Goal: Task Accomplishment & Management: Use online tool/utility

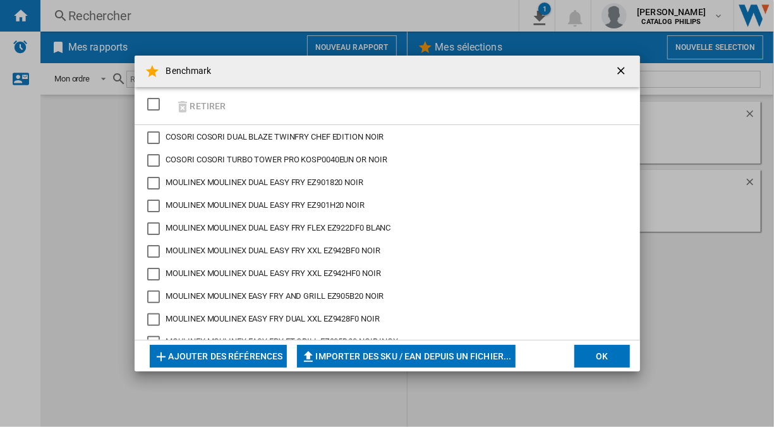
scroll to position [467, 0]
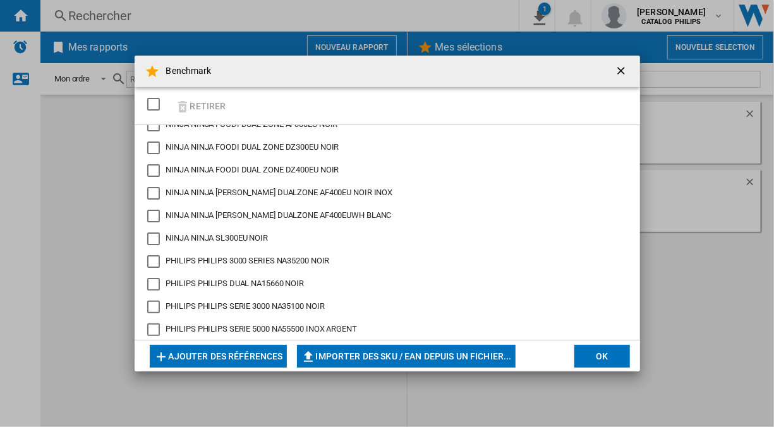
click at [262, 351] on button "Ajouter des références" at bounding box center [218, 356] width 137 height 23
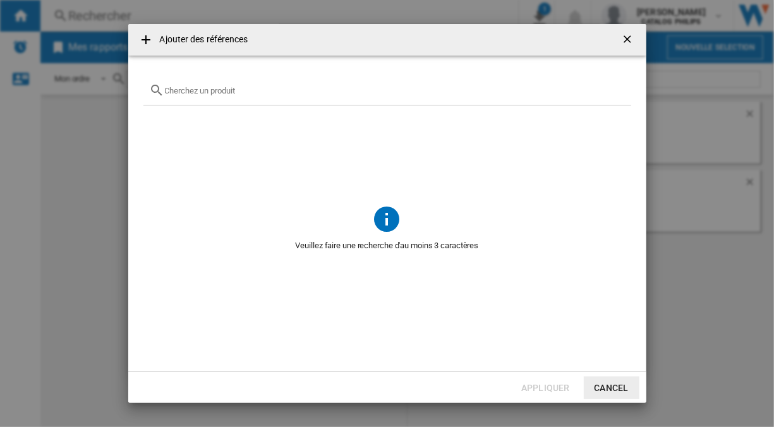
click at [269, 91] on input "Ajouter des ..." at bounding box center [395, 90] width 460 height 9
type input "philips"
click at [613, 377] on button "Cancel" at bounding box center [612, 387] width 56 height 23
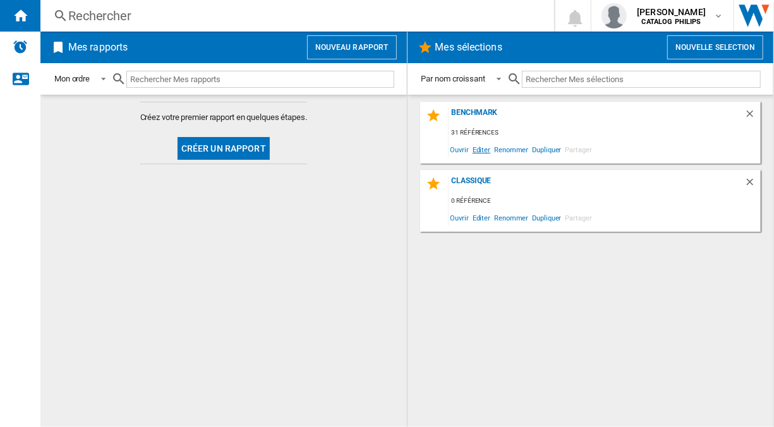
click at [483, 152] on span "Editer" at bounding box center [481, 149] width 21 height 17
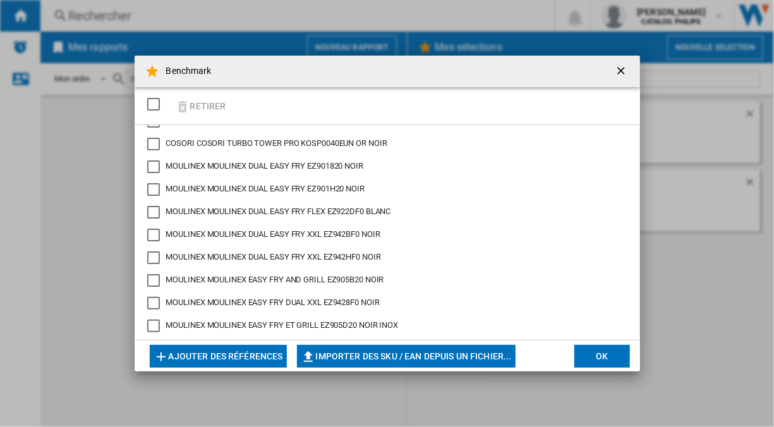
scroll to position [503, 0]
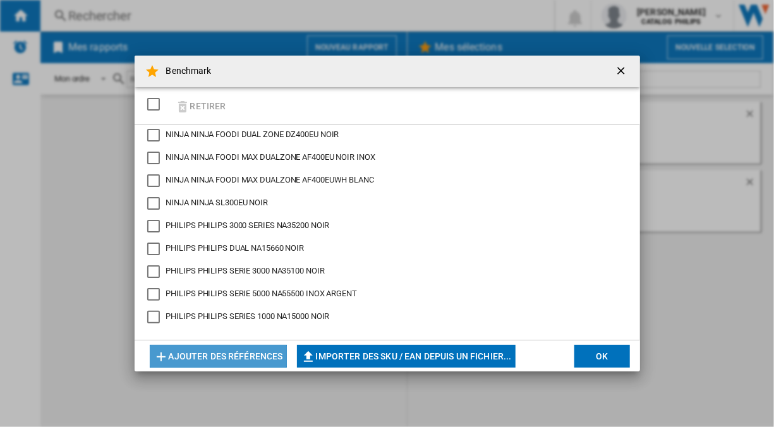
click at [231, 352] on button "Ajouter des références" at bounding box center [218, 356] width 137 height 23
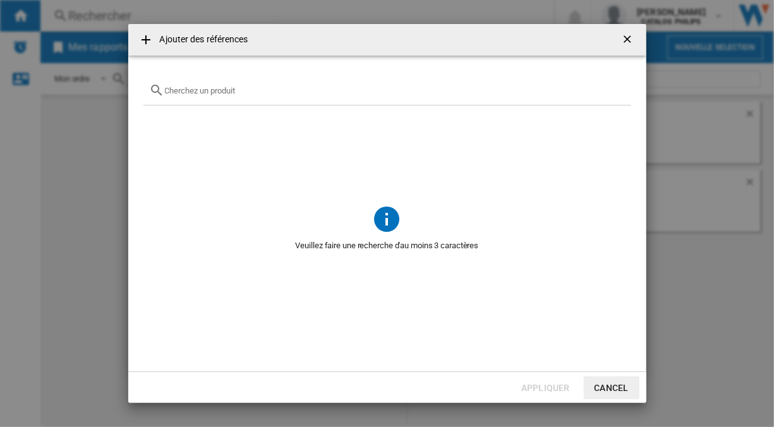
click at [213, 107] on span at bounding box center [387, 154] width 488 height 98
click at [202, 87] on input "text" at bounding box center [395, 90] width 460 height 9
type input "NA1"
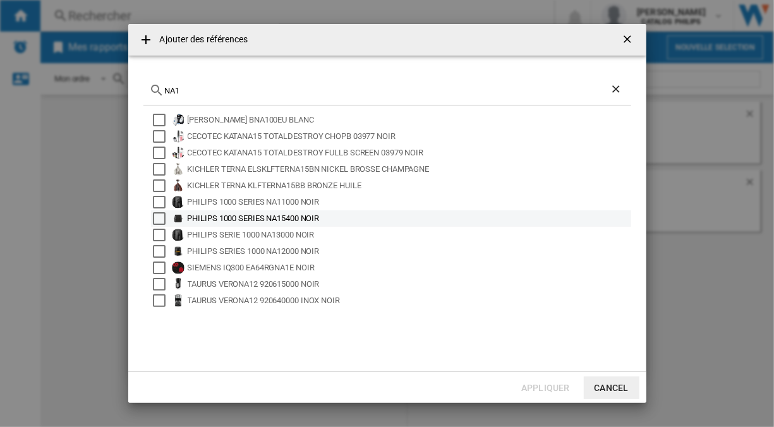
click at [160, 217] on div "Select" at bounding box center [159, 218] width 13 height 13
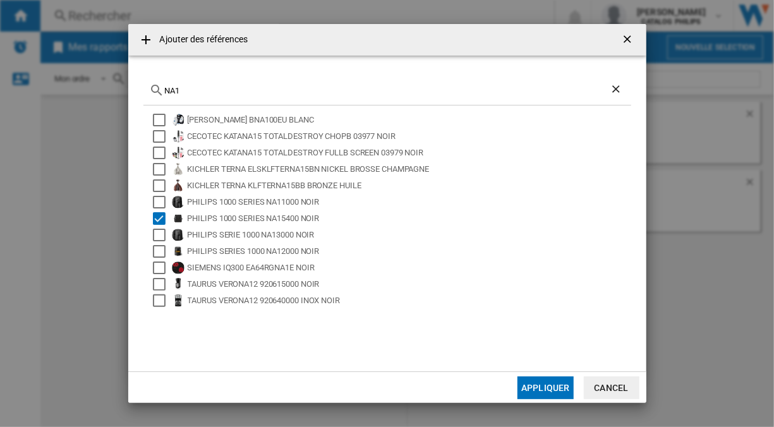
click at [537, 384] on button "Appliquer" at bounding box center [545, 387] width 56 height 23
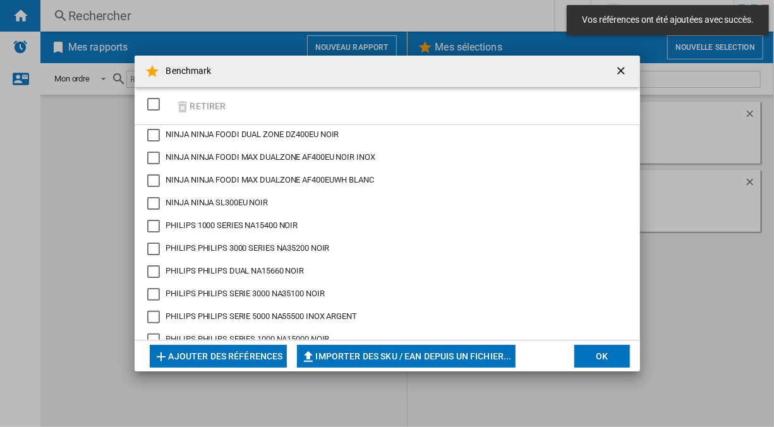
click at [233, 123] on div "Retirer" at bounding box center [387, 106] width 505 height 38
click at [229, 351] on button "Ajouter des références" at bounding box center [218, 356] width 137 height 23
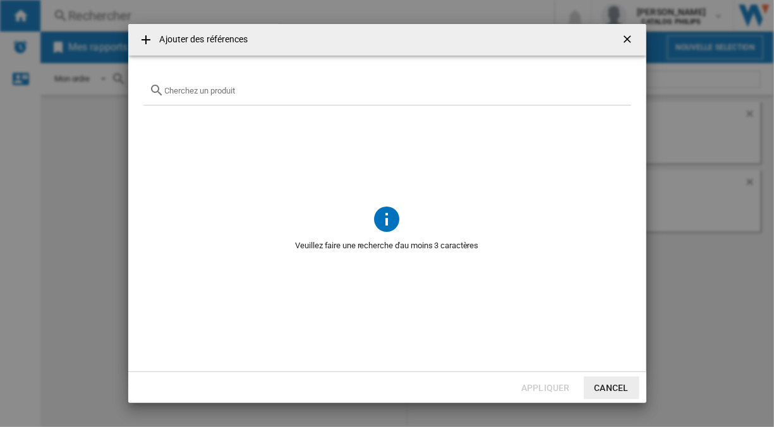
click at [205, 87] on input "{{getI18NText('SELECTIONS.EDITION_POPUP.OPEN_PRODUCTS_POPUP')}} {{::getI18NText…" at bounding box center [395, 90] width 460 height 9
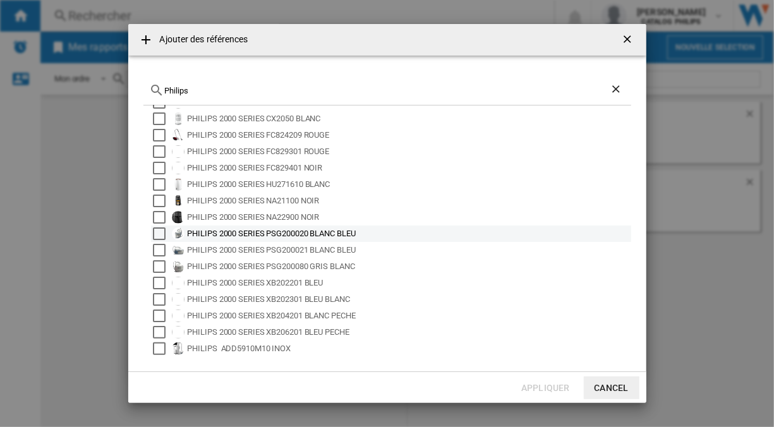
scroll to position [0, 0]
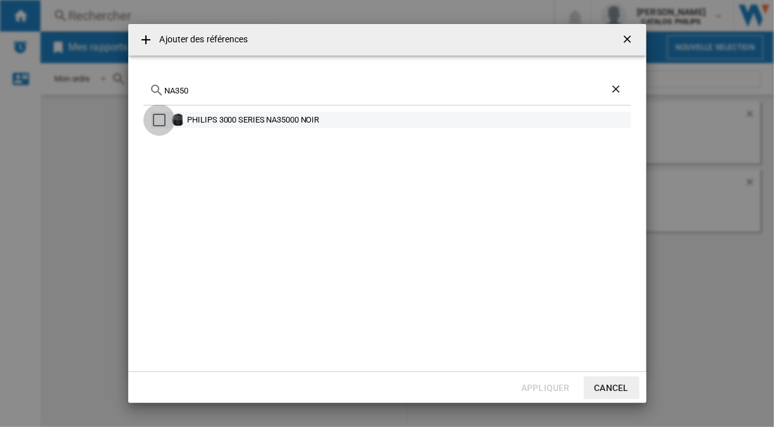
click at [164, 119] on div "Select" at bounding box center [159, 120] width 13 height 13
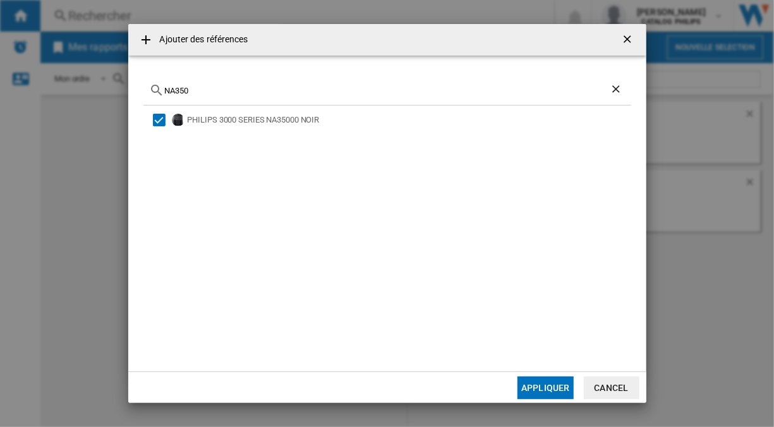
click at [205, 95] on input "NA350" at bounding box center [387, 90] width 445 height 9
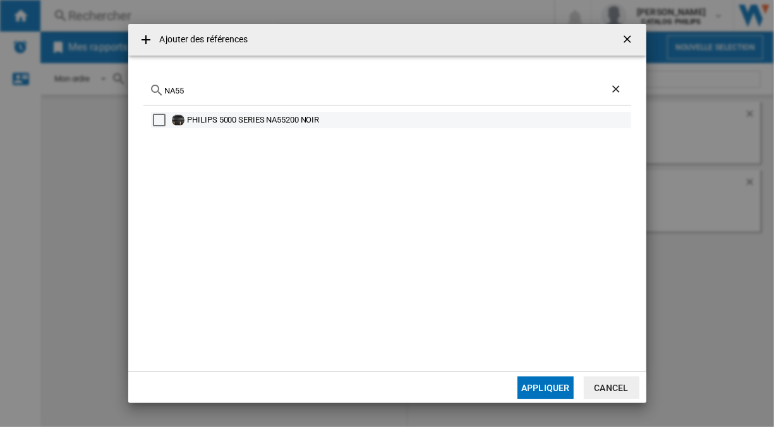
type input "NA55"
click at [156, 121] on div "Select" at bounding box center [159, 120] width 13 height 13
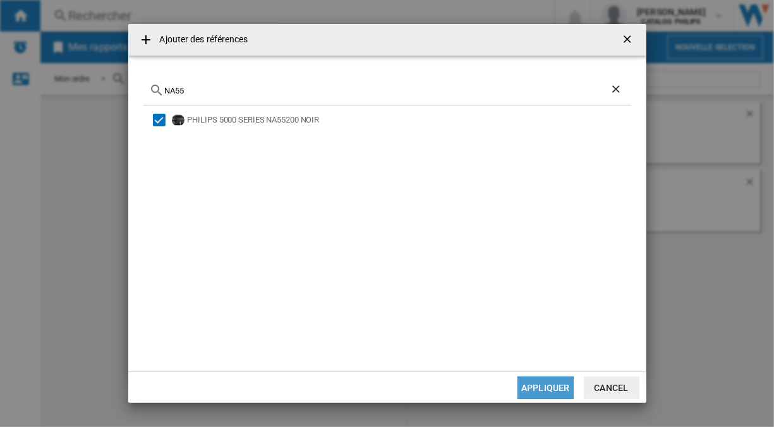
click at [534, 392] on button "Appliquer" at bounding box center [545, 387] width 56 height 23
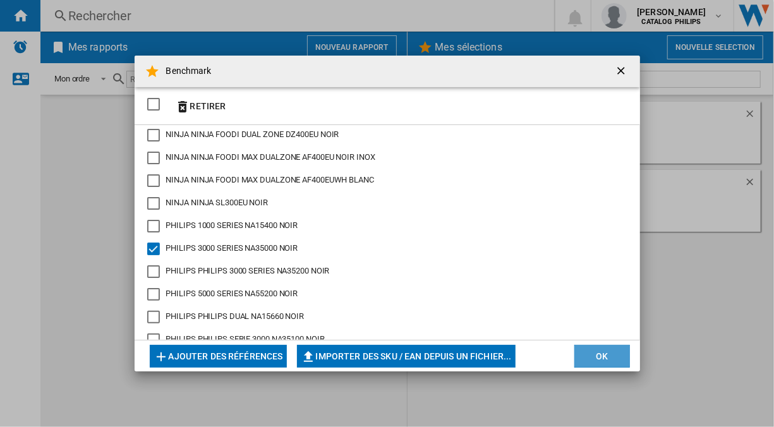
click at [592, 351] on button "OK" at bounding box center [602, 356] width 56 height 23
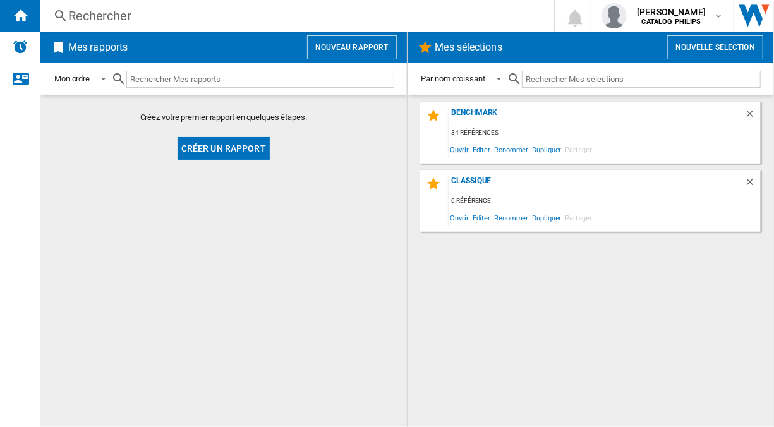
click at [462, 150] on span "Ouvrir" at bounding box center [459, 149] width 22 height 17
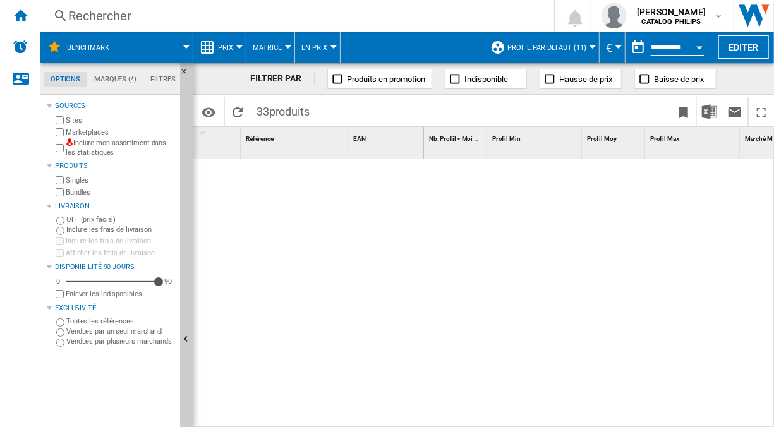
click at [236, 45] on div at bounding box center [239, 46] width 6 height 3
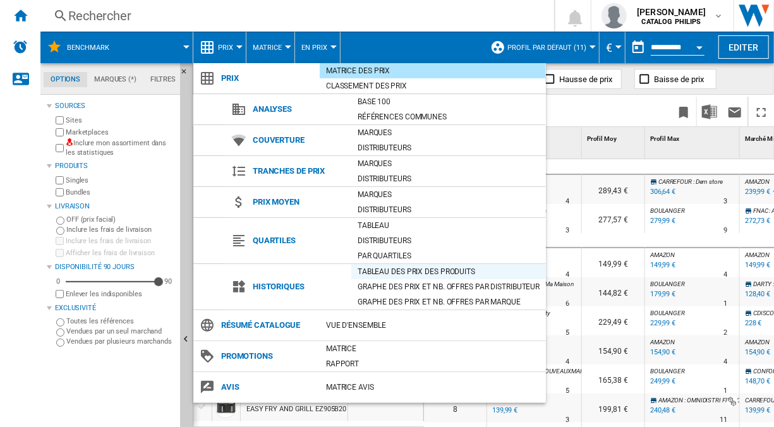
click at [388, 265] on div "Tableau des prix des produits" at bounding box center [448, 271] width 195 height 13
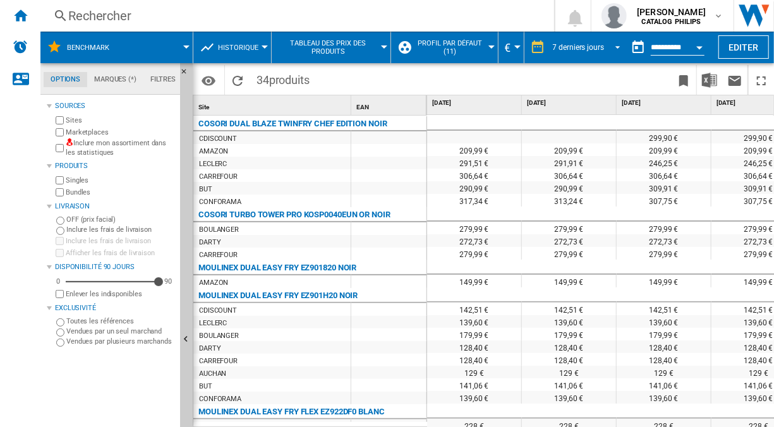
click at [588, 46] on div "7 derniers jours" at bounding box center [578, 47] width 51 height 9
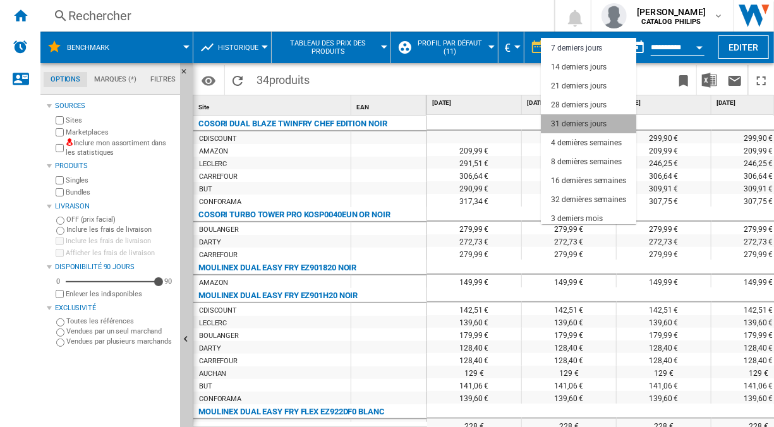
click at [572, 126] on div "31 derniers jours" at bounding box center [579, 124] width 56 height 11
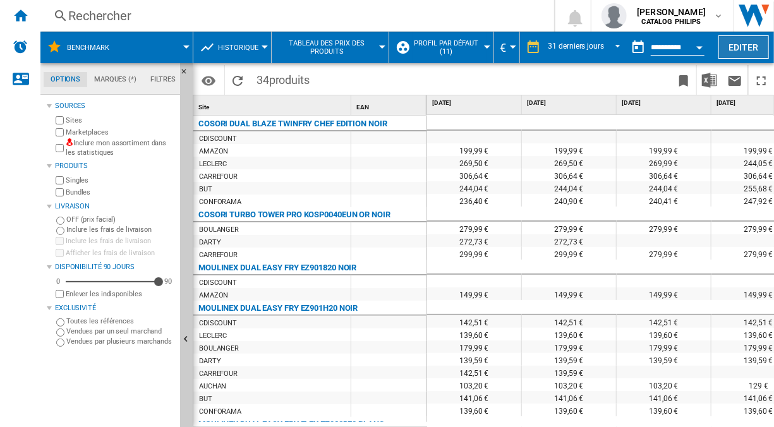
click at [730, 50] on button "Editer" at bounding box center [743, 46] width 51 height 23
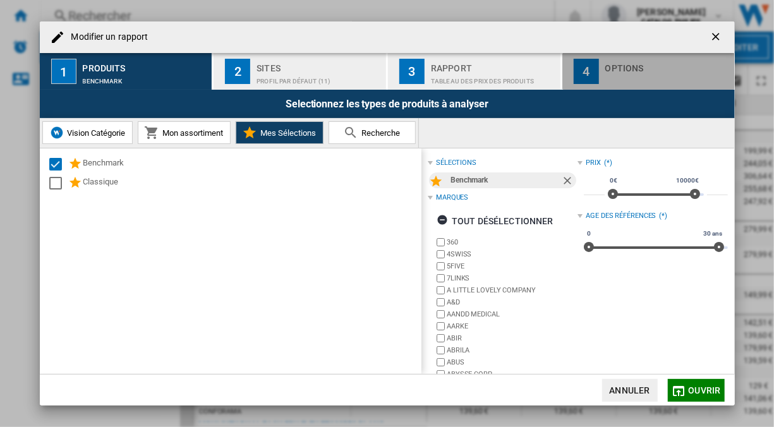
click at [623, 73] on div "button" at bounding box center [667, 77] width 124 height 13
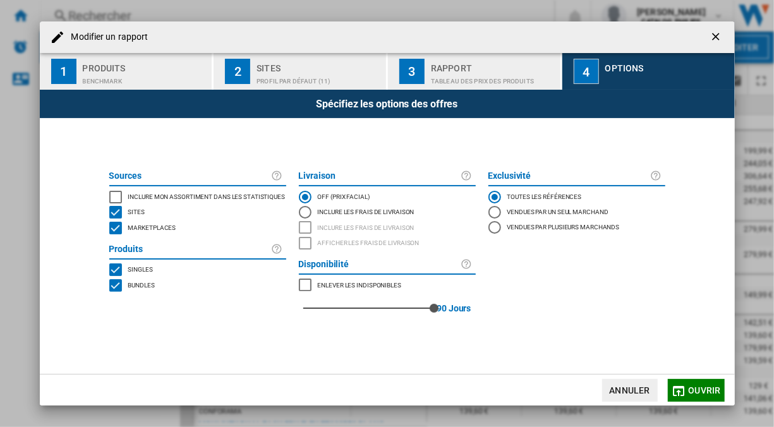
click at [149, 227] on span "Marketplaces" at bounding box center [152, 226] width 48 height 9
click at [148, 288] on span "Bundles" at bounding box center [141, 284] width 27 height 9
click at [690, 389] on span "Ouvrir" at bounding box center [704, 390] width 32 height 10
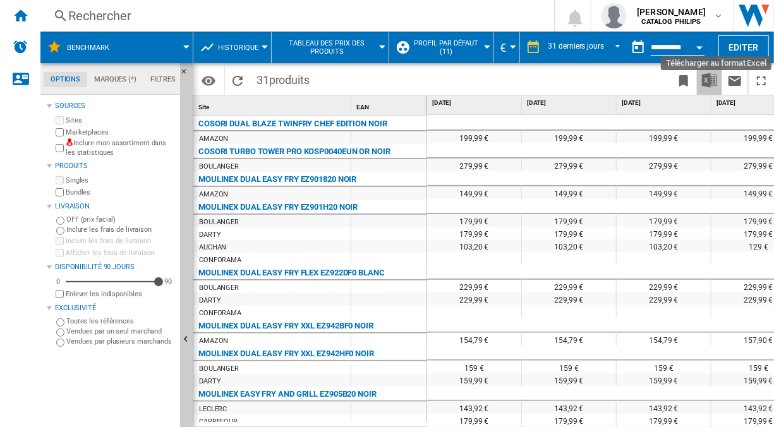
click at [715, 85] on img "Télécharger au format Excel" at bounding box center [709, 80] width 15 height 15
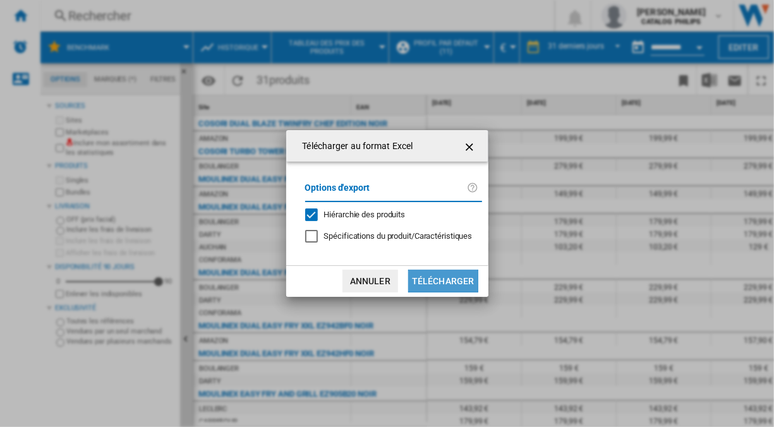
click at [459, 277] on button "Télécharger" at bounding box center [443, 281] width 70 height 23
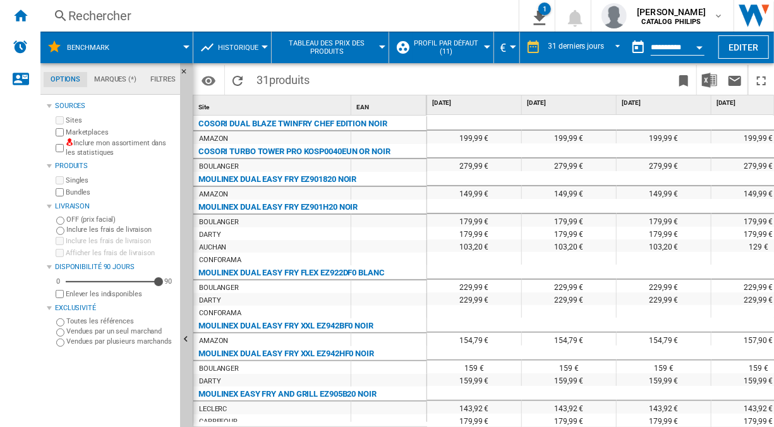
drag, startPoint x: 740, startPoint y: 41, endPoint x: 278, endPoint y: 22, distance: 462.7
click at [278, 22] on div "Rechercher Rechercher 0 1 Benchmark/Aucune caractéristique/Aucune marque [Table…" at bounding box center [406, 213] width 733 height 427
click at [22, 15] on ng-md-icon "Accueil" at bounding box center [20, 15] width 15 height 15
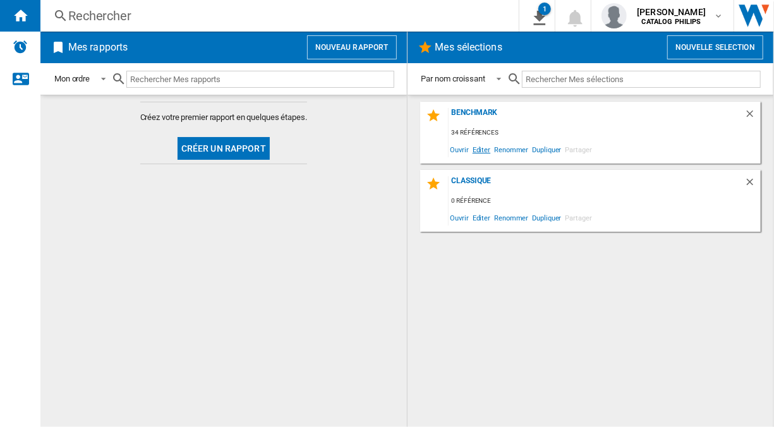
click at [483, 152] on span "Editer" at bounding box center [481, 149] width 21 height 17
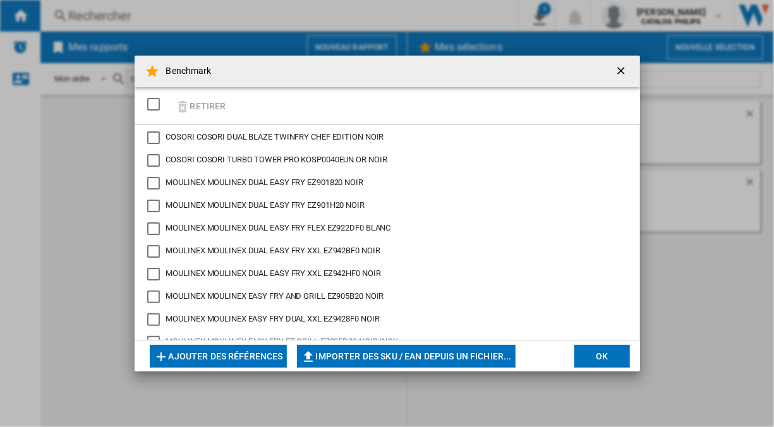
drag, startPoint x: 220, startPoint y: 349, endPoint x: 181, endPoint y: 368, distance: 43.5
click at [181, 368] on md-dialog-actions "Ajouter des références Importer des SKU / EAN depuis un fichier... Importer man…" at bounding box center [387, 356] width 505 height 32
click at [194, 357] on button "Ajouter des références" at bounding box center [218, 356] width 137 height 23
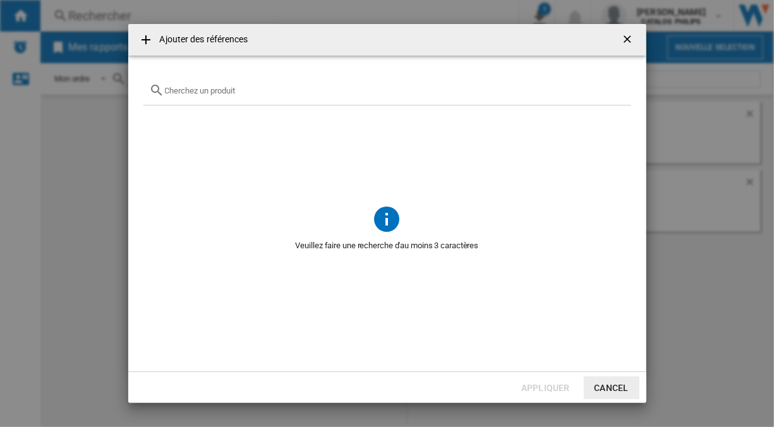
click at [203, 98] on div "Ajouter des ..." at bounding box center [387, 91] width 488 height 30
click at [201, 97] on div "Ajouter des ..." at bounding box center [387, 91] width 488 height 30
click at [187, 92] on input "Ajouter des ..." at bounding box center [395, 90] width 460 height 9
drag, startPoint x: 212, startPoint y: 91, endPoint x: 92, endPoint y: 90, distance: 120.0
click at [92, 90] on div "Ajouter des références NA550 Aucune référence ne correspond à votre recherche A…" at bounding box center [387, 213] width 774 height 427
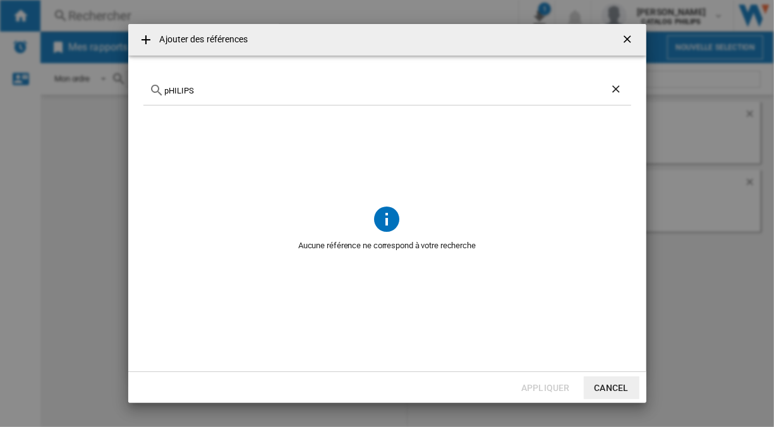
type input "pHILIPS"
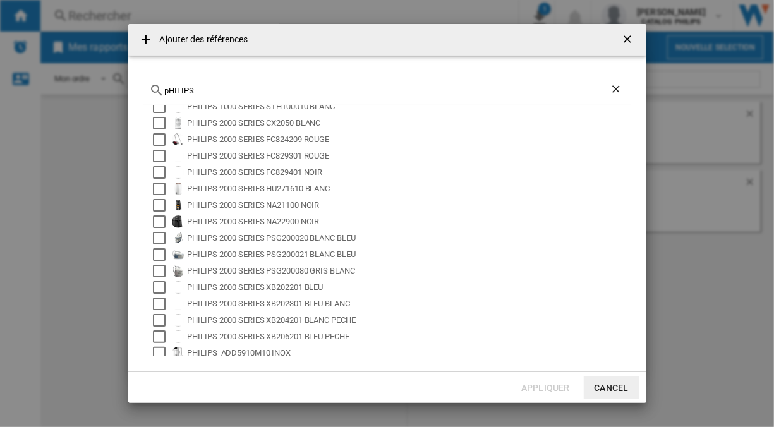
scroll to position [67, 0]
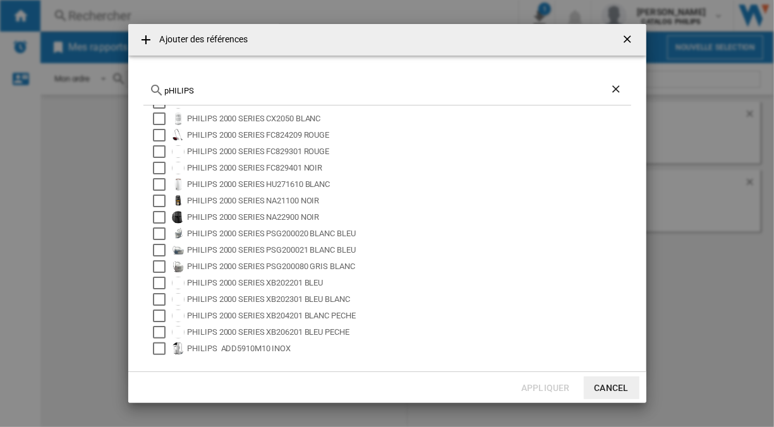
click at [613, 376] on md-dialog-actions "Appliquer Cancel" at bounding box center [387, 387] width 518 height 32
click at [606, 392] on button "Cancel" at bounding box center [612, 387] width 56 height 23
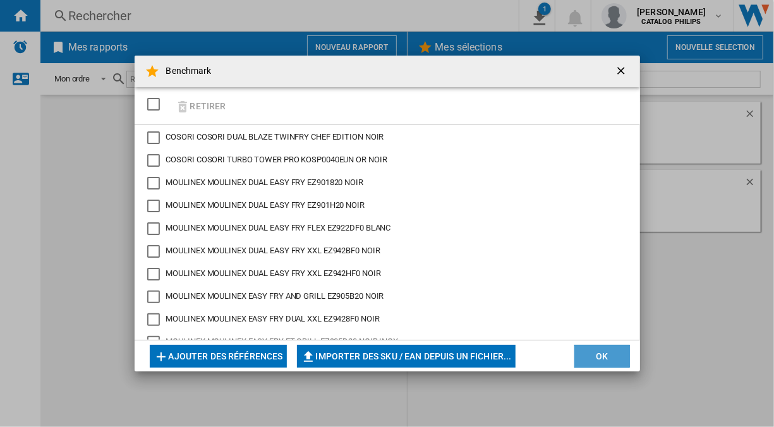
click at [597, 351] on button "OK" at bounding box center [602, 356] width 56 height 23
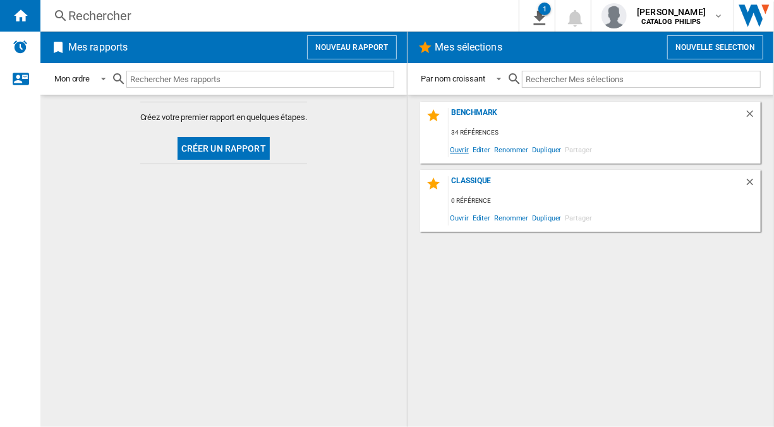
click at [457, 150] on span "Ouvrir" at bounding box center [459, 149] width 22 height 17
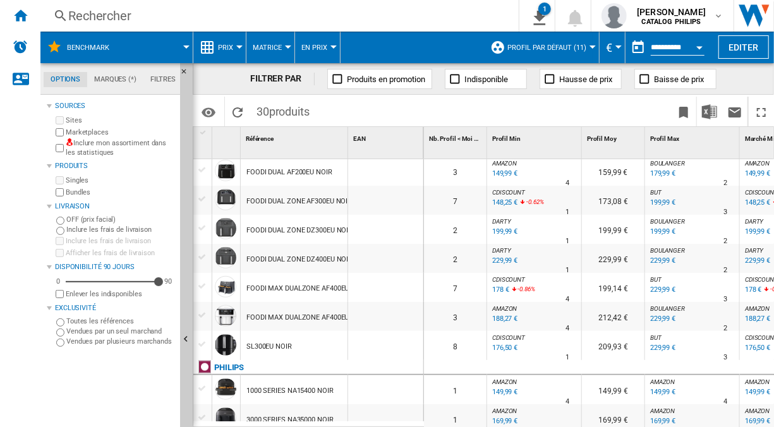
scroll to position [660, 0]
